Goal: Transaction & Acquisition: Purchase product/service

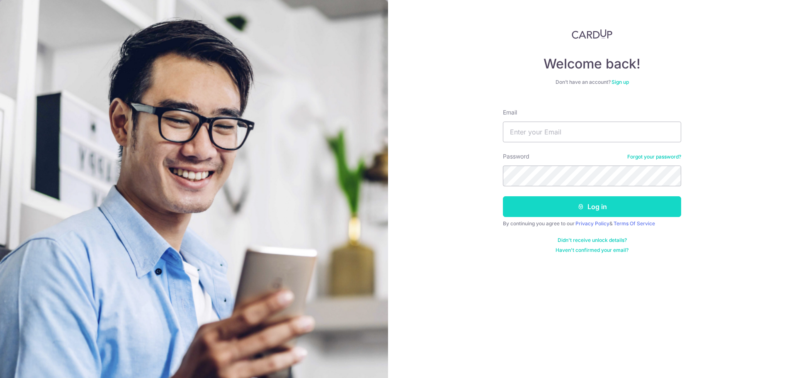
type input "benbam@hotmail.com"
click at [578, 202] on button "Log in" at bounding box center [592, 206] width 178 height 21
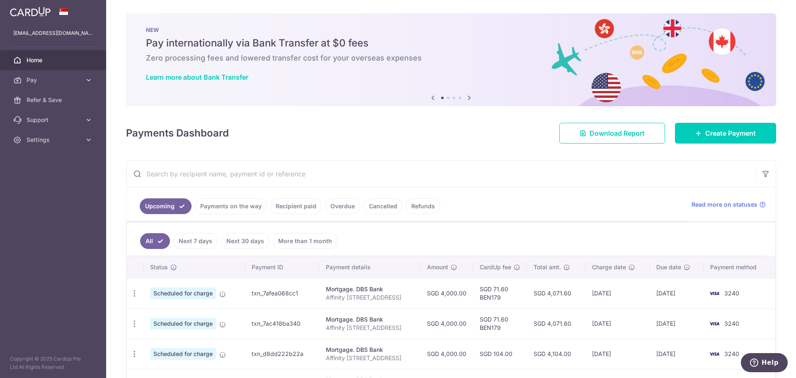
scroll to position [124, 0]
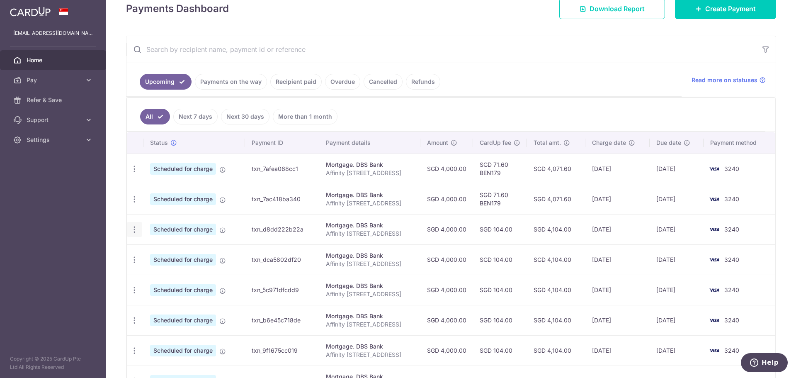
click at [133, 235] on div "Update payment Cancel payment Upload doc" at bounding box center [134, 229] width 15 height 15
click at [133, 231] on icon "button" at bounding box center [134, 229] width 9 height 9
click at [176, 255] on span "Update payment" at bounding box center [178, 252] width 56 height 10
radio input "true"
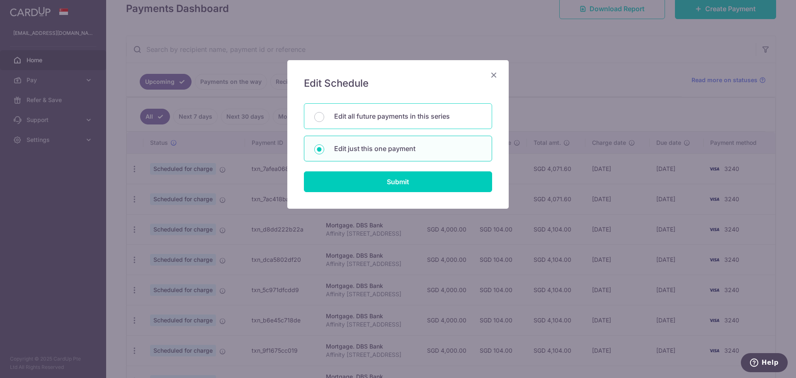
click at [403, 118] on p "Edit all future payments in this series" at bounding box center [408, 116] width 148 height 10
click at [324, 118] on input "Edit all future payments in this series" at bounding box center [319, 117] width 10 height 10
radio input "true"
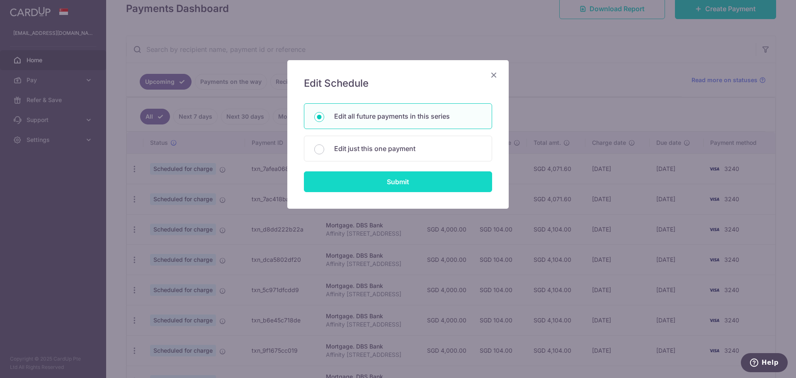
click at [403, 182] on input "Submit" at bounding box center [398, 181] width 188 height 21
radio input "true"
type input "4,000.00"
type input "Affinity 24 Serangoon Nth Av1 U0737"
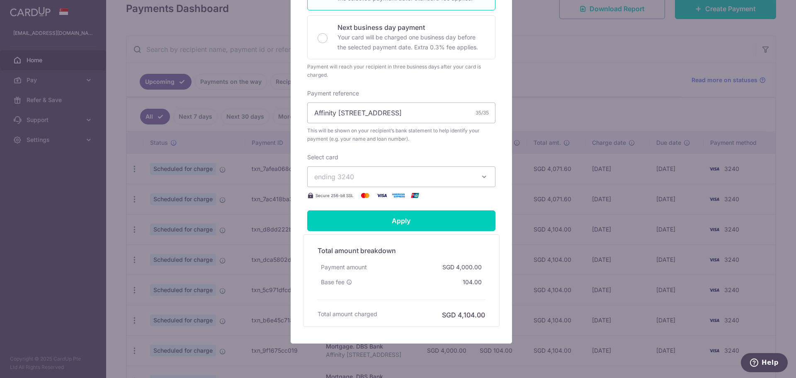
scroll to position [233, 0]
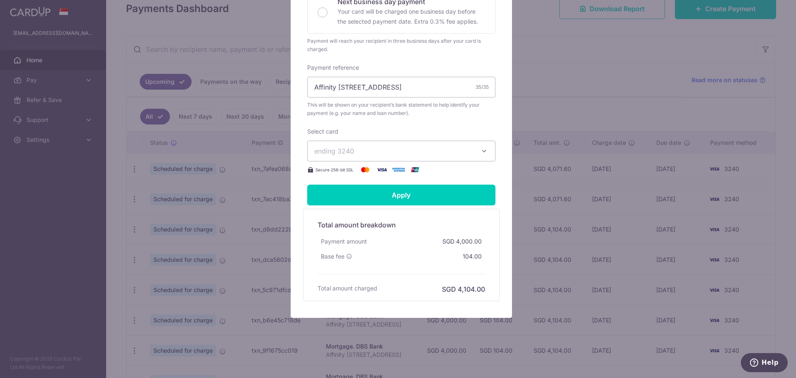
click at [402, 155] on span "ending 3240" at bounding box center [393, 151] width 159 height 10
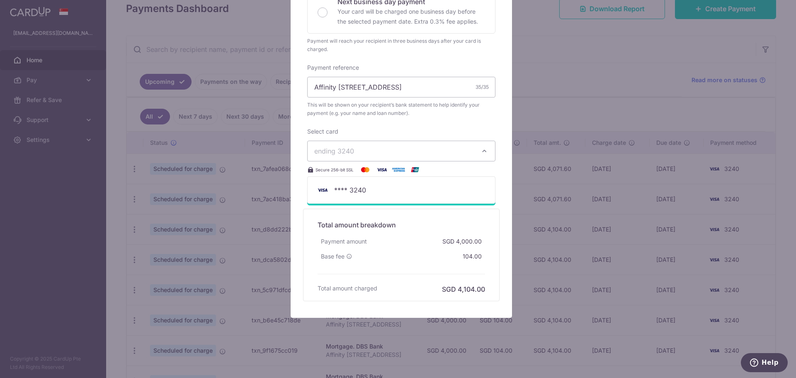
click at [402, 155] on span "ending 3240" at bounding box center [393, 151] width 159 height 10
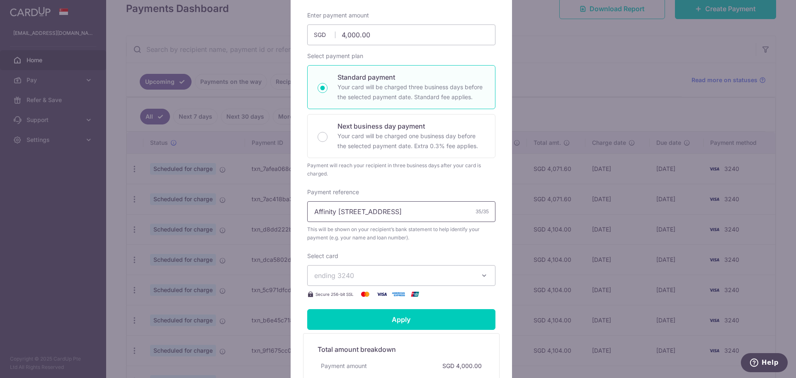
scroll to position [0, 0]
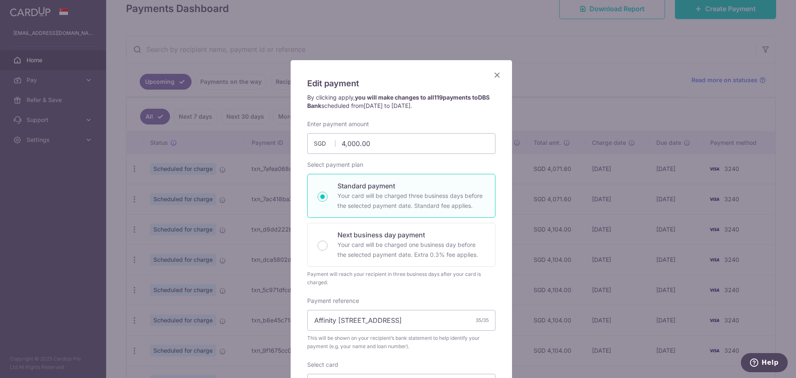
click at [494, 73] on icon "Close" at bounding box center [497, 75] width 10 height 10
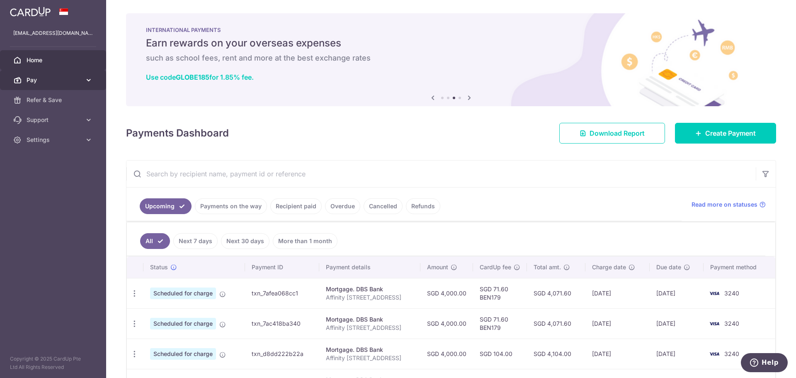
click at [73, 82] on span "Pay" at bounding box center [54, 80] width 55 height 8
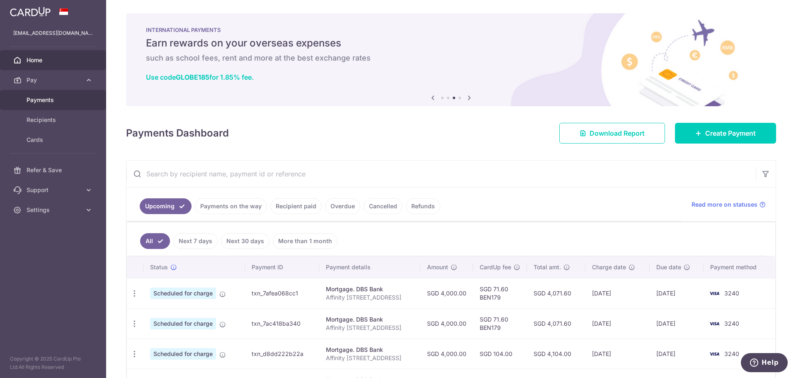
click at [47, 100] on span "Payments" at bounding box center [54, 100] width 55 height 8
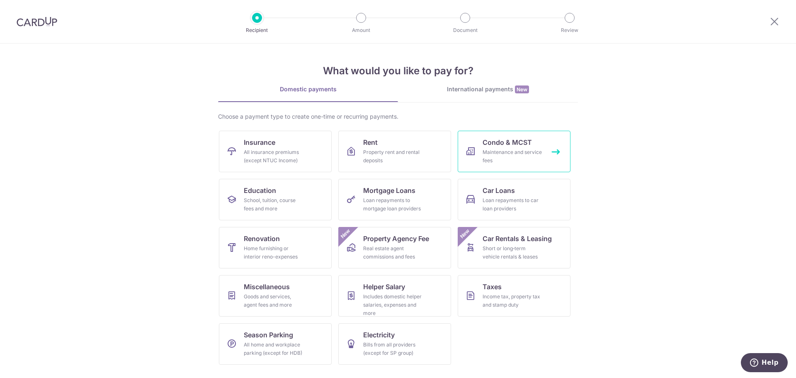
click at [521, 155] on div "Maintenance and service fees" at bounding box center [513, 156] width 60 height 17
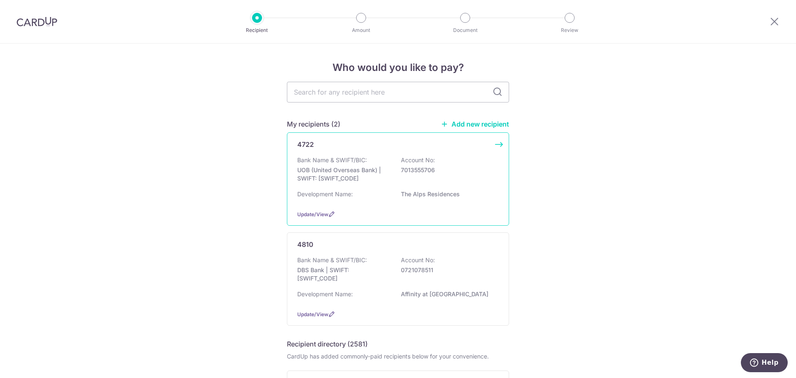
click at [413, 155] on div "4722 Bank Name & SWIFT/BIC: UOB (United Overseas Bank) | SWIFT: UOVBSGSGXXX Acc…" at bounding box center [398, 178] width 222 height 93
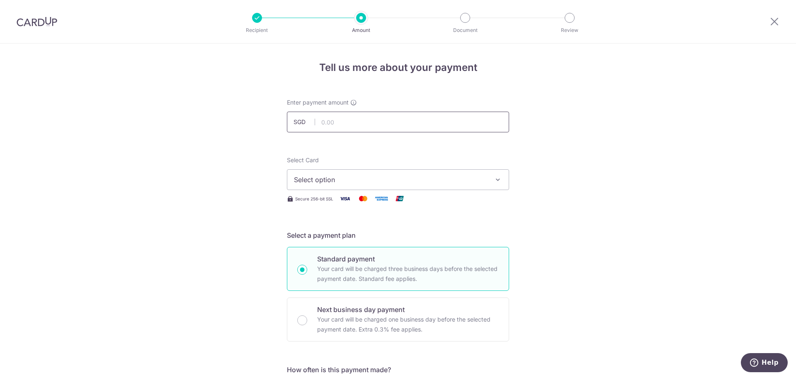
click at [379, 122] on input "text" at bounding box center [398, 122] width 222 height 21
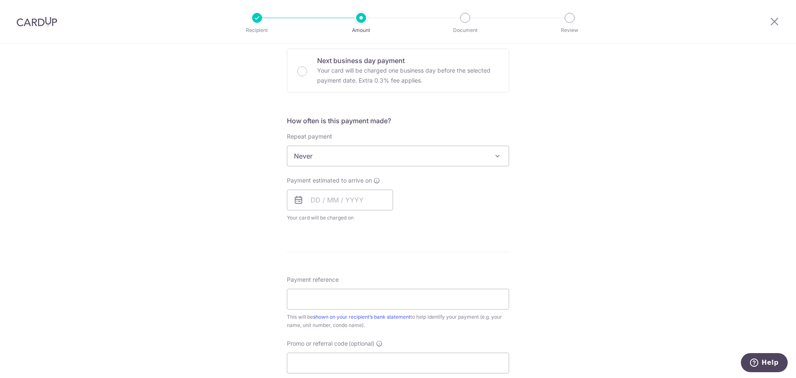
scroll to position [416, 0]
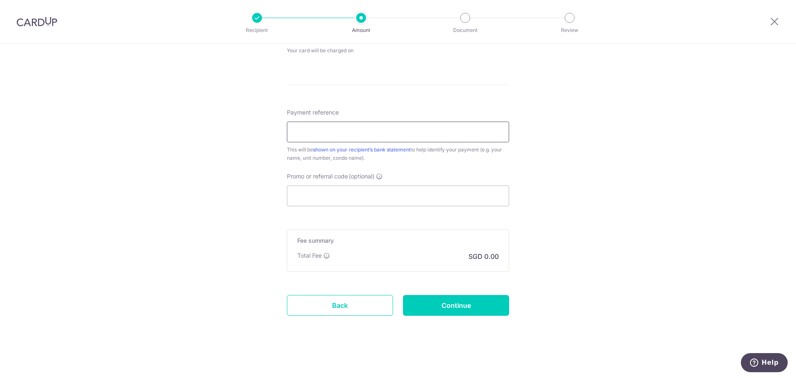
click at [327, 126] on input "Payment reference" at bounding box center [398, 131] width 222 height 21
type input "Blk 109 U0331"
click at [356, 192] on input "Promo or referral code (optional)" at bounding box center [398, 195] width 222 height 21
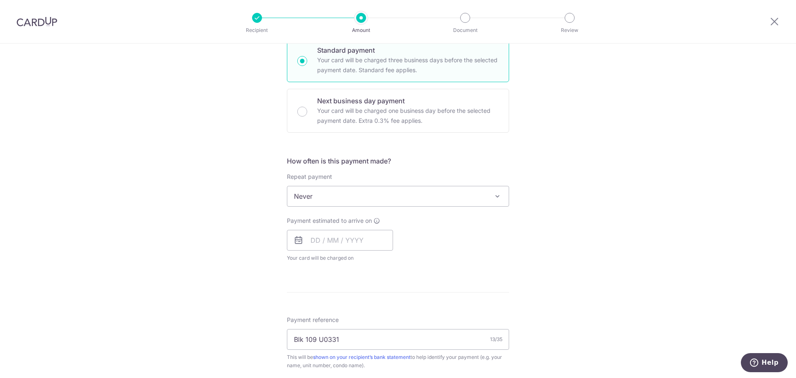
scroll to position [43, 0]
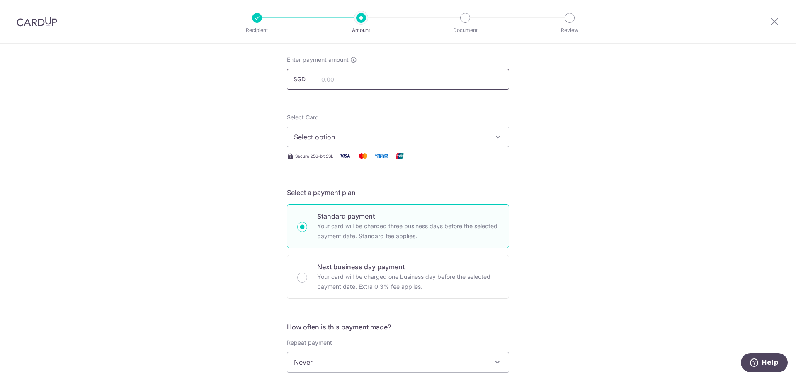
click at [328, 79] on input "text" at bounding box center [398, 79] width 222 height 21
type input "965.30"
click at [324, 138] on span "Select option" at bounding box center [390, 137] width 193 height 10
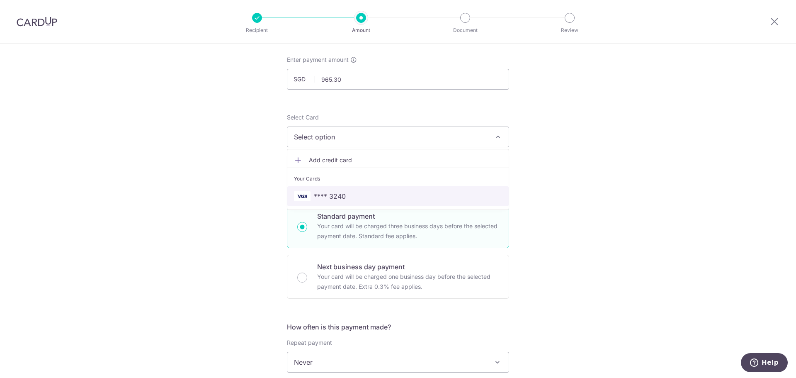
click at [342, 192] on span "**** 3240" at bounding box center [330, 196] width 32 height 10
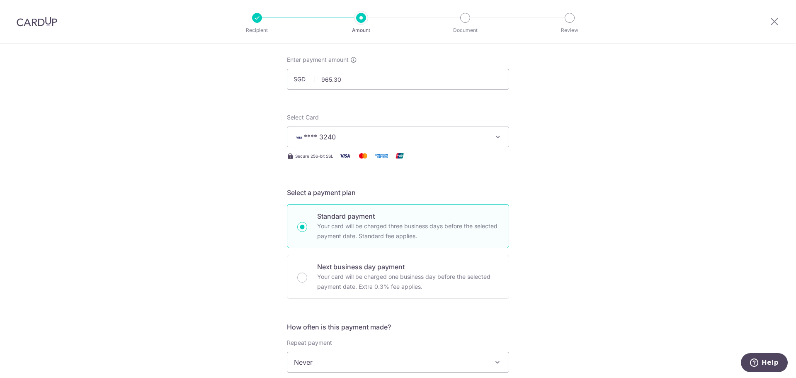
scroll to position [250, 0]
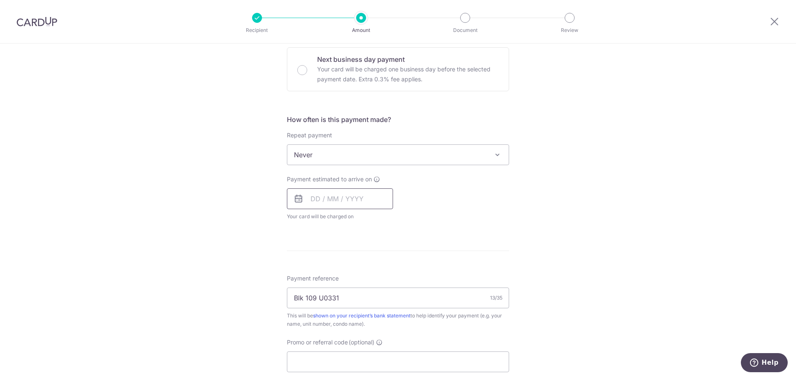
click at [312, 195] on input "text" at bounding box center [340, 198] width 106 height 21
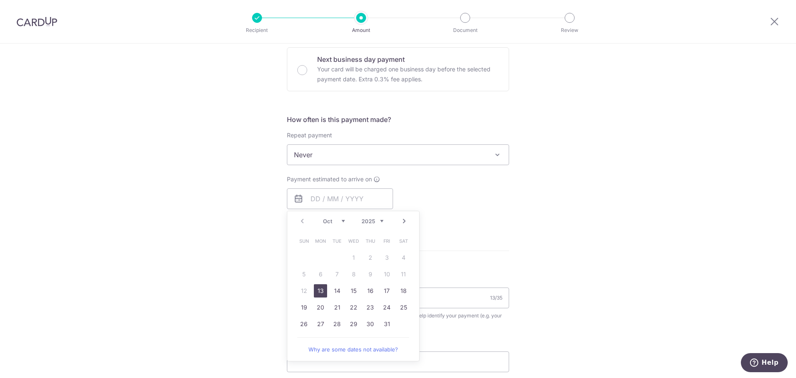
click at [315, 287] on link "13" at bounding box center [320, 290] width 13 height 13
type input "[DATE]"
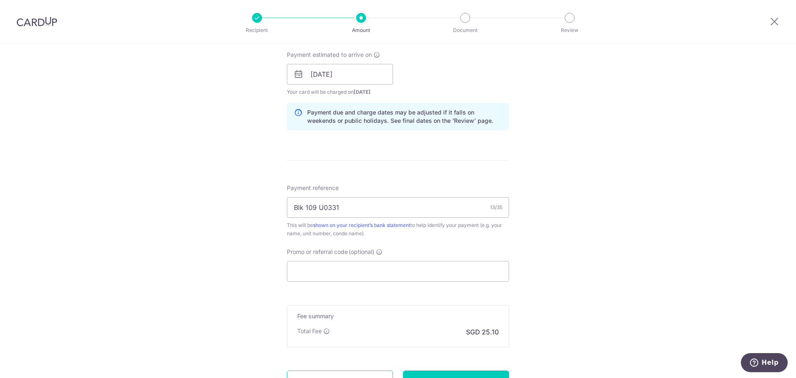
scroll to position [450, 0]
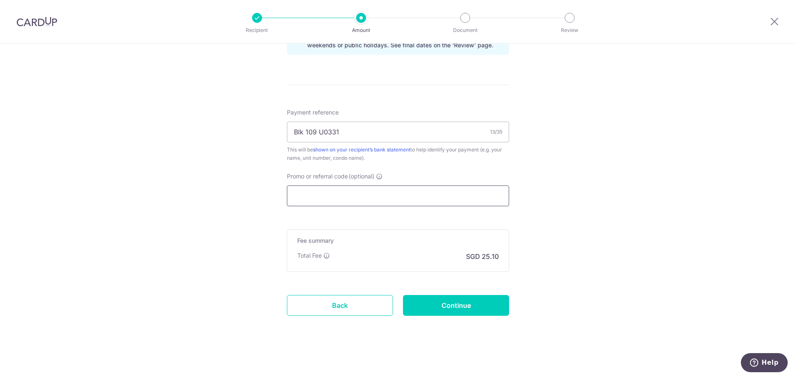
click at [316, 204] on input "Promo or referral code (optional)" at bounding box center [398, 195] width 222 height 21
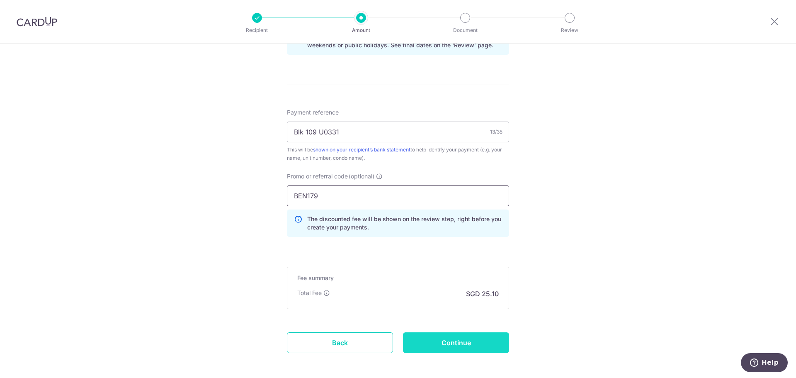
type input "BEN179"
click at [461, 337] on input "Continue" at bounding box center [456, 342] width 106 height 21
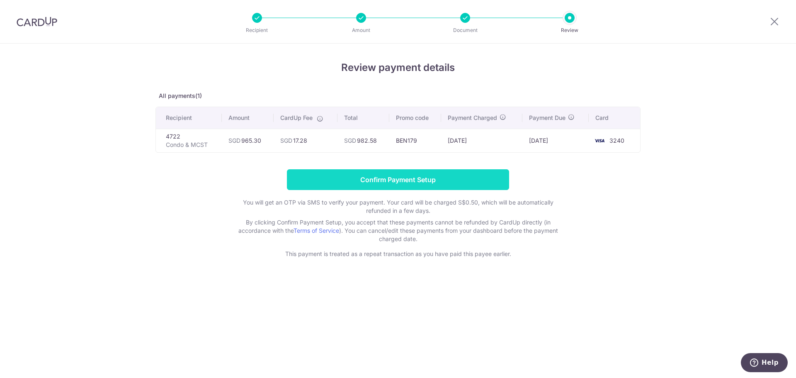
click at [392, 180] on input "Confirm Payment Setup" at bounding box center [398, 179] width 222 height 21
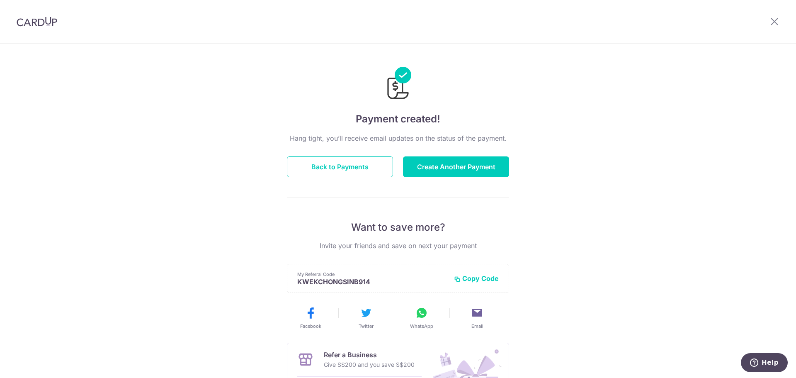
click at [39, 24] on img at bounding box center [37, 22] width 41 height 10
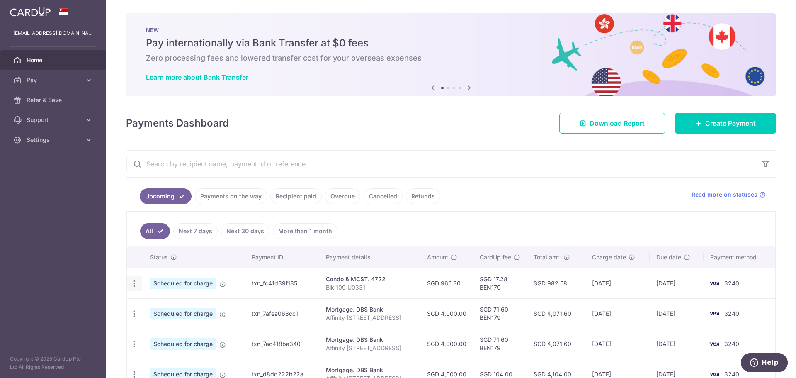
click at [133, 282] on icon "button" at bounding box center [134, 283] width 9 height 9
click at [178, 308] on span "Update payment" at bounding box center [178, 306] width 56 height 10
radio input "true"
type input "965.30"
type input "[DATE]"
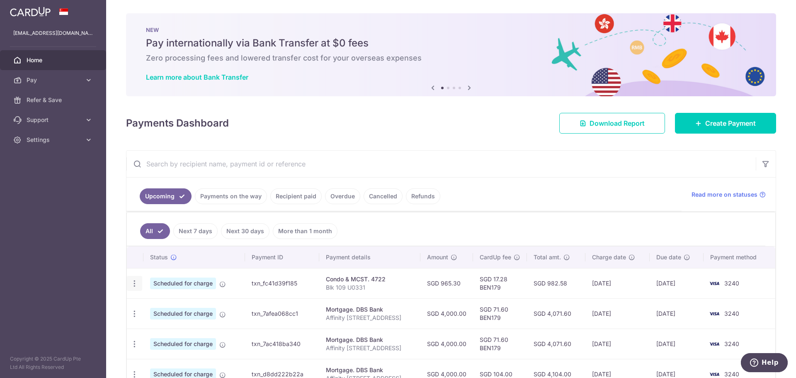
type input "Blk 109 U0331"
type input "BEN179"
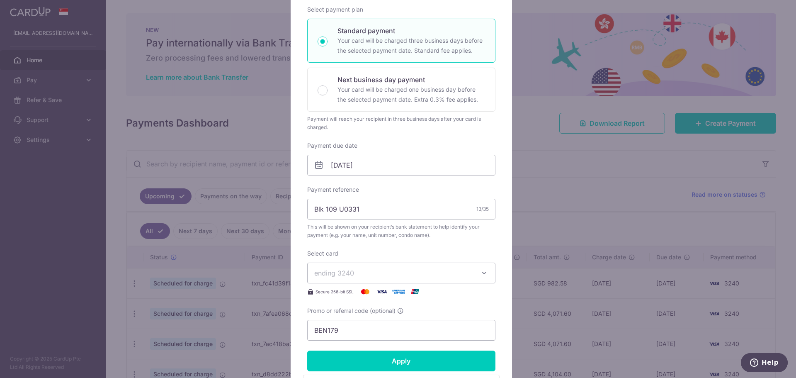
scroll to position [4, 0]
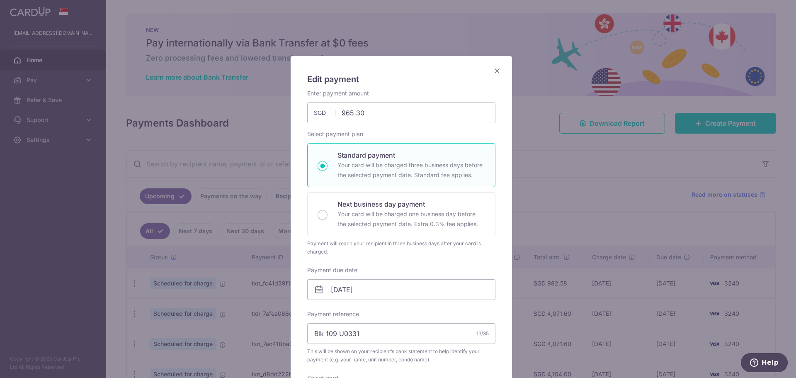
click at [499, 72] on div "Edit payment By clicking apply, you will make changes to all payments to 4722 s…" at bounding box center [401, 332] width 221 height 552
click at [495, 72] on icon "Close" at bounding box center [497, 70] width 10 height 10
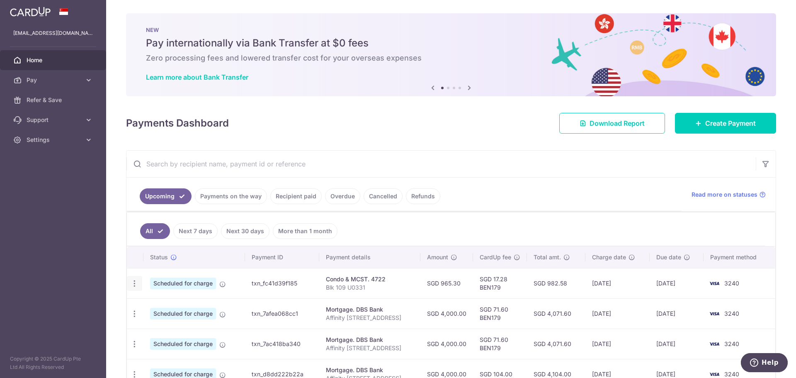
click at [137, 283] on icon "button" at bounding box center [134, 283] width 9 height 9
click at [171, 344] on span "Upload doc" at bounding box center [178, 347] width 56 height 10
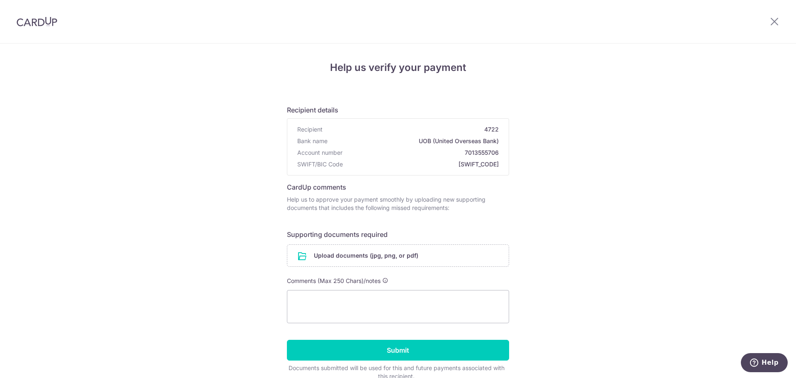
scroll to position [41, 0]
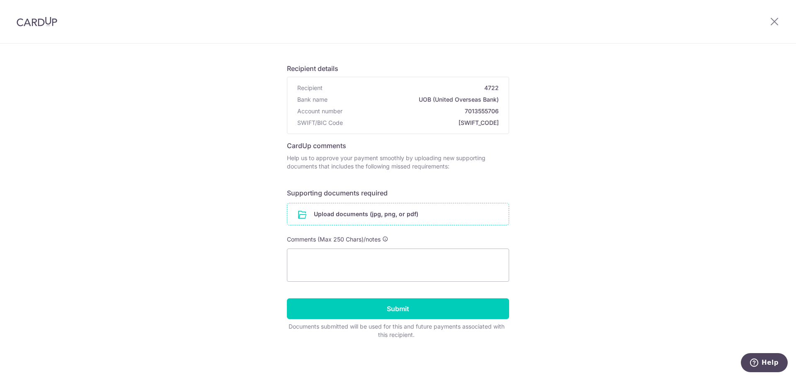
click at [401, 215] on input "file" at bounding box center [397, 214] width 221 height 22
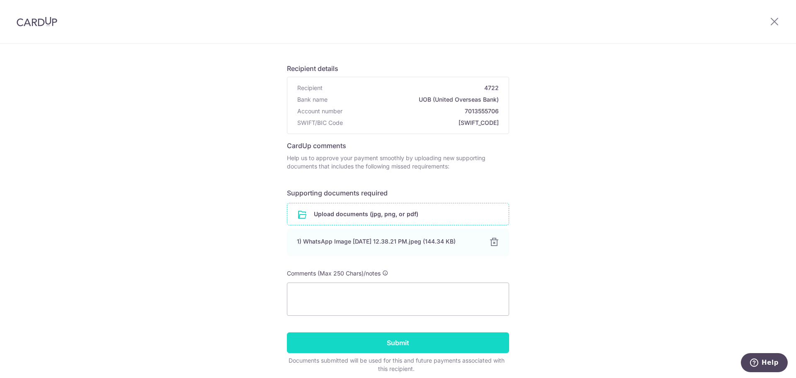
click at [396, 341] on input "Submit" at bounding box center [398, 342] width 222 height 21
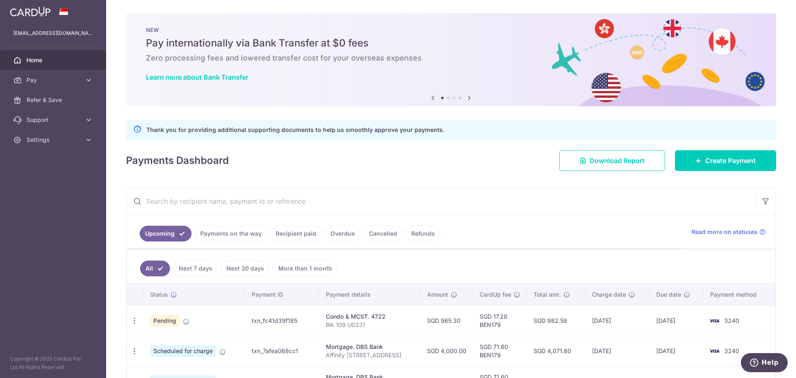
scroll to position [166, 0]
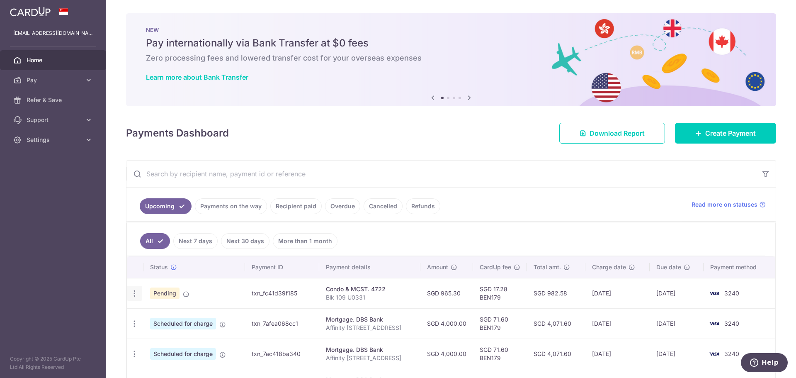
click at [134, 295] on icon "button" at bounding box center [134, 293] width 9 height 9
click at [259, 292] on td "txn_fc41d39f185" at bounding box center [282, 293] width 74 height 30
